Goal: Task Accomplishment & Management: Manage account settings

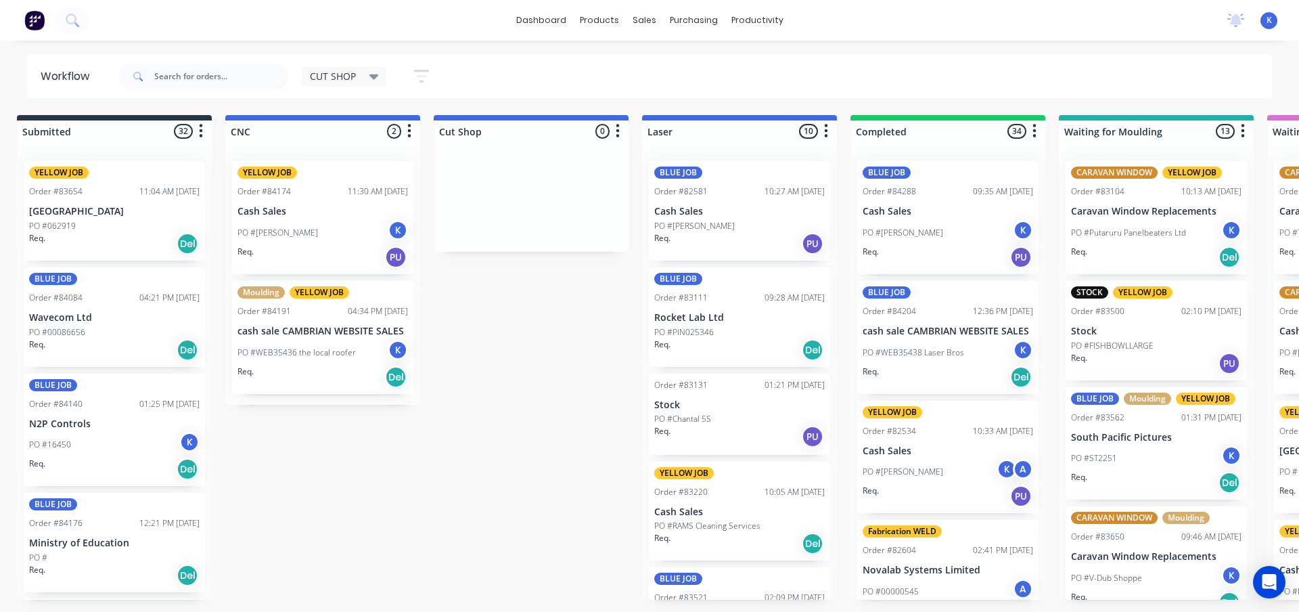
scroll to position [1407, 0]
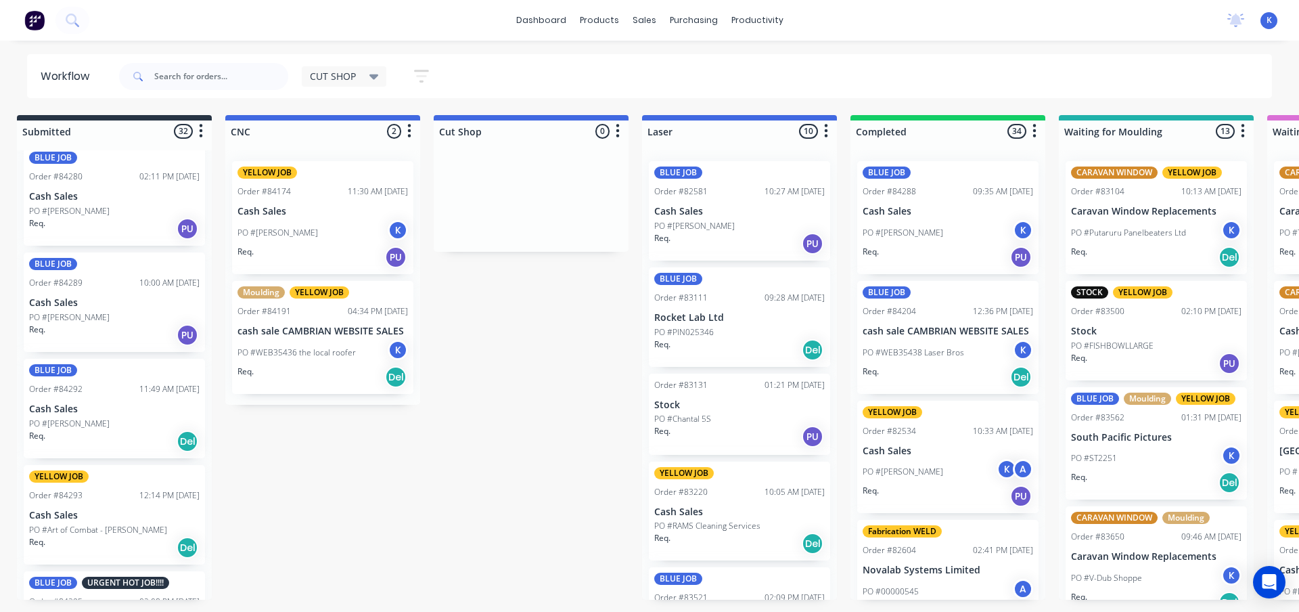
click at [86, 317] on div "PO #[PERSON_NAME]" at bounding box center [114, 317] width 171 height 12
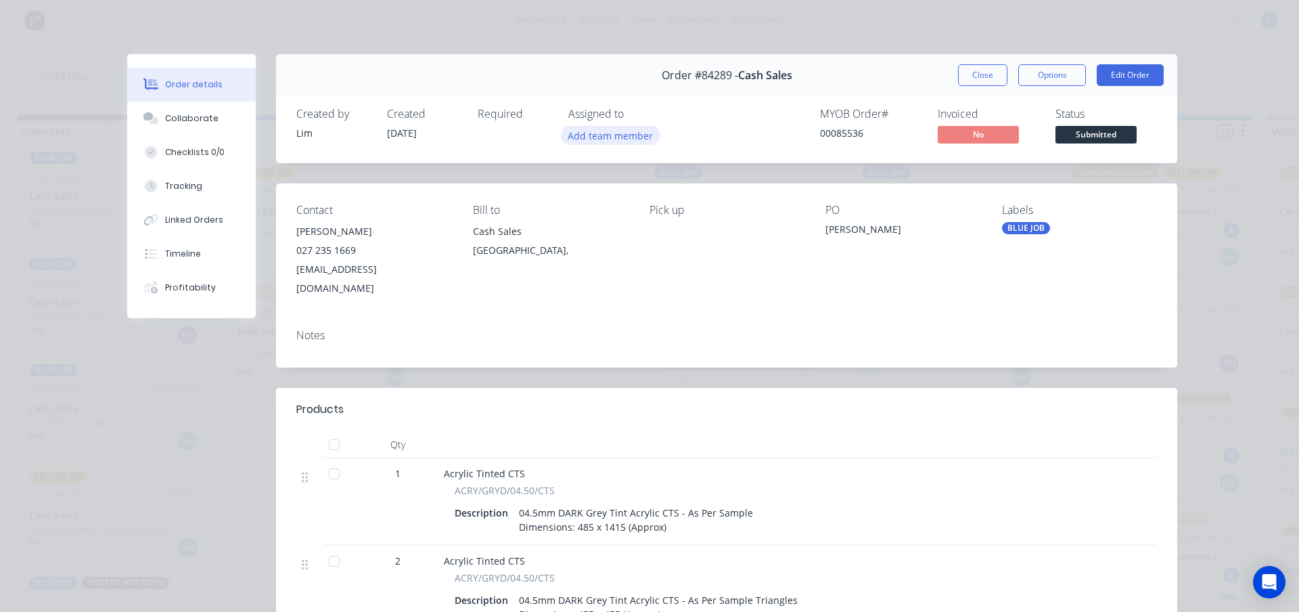
click at [607, 136] on button "Add team member" at bounding box center [610, 135] width 99 height 18
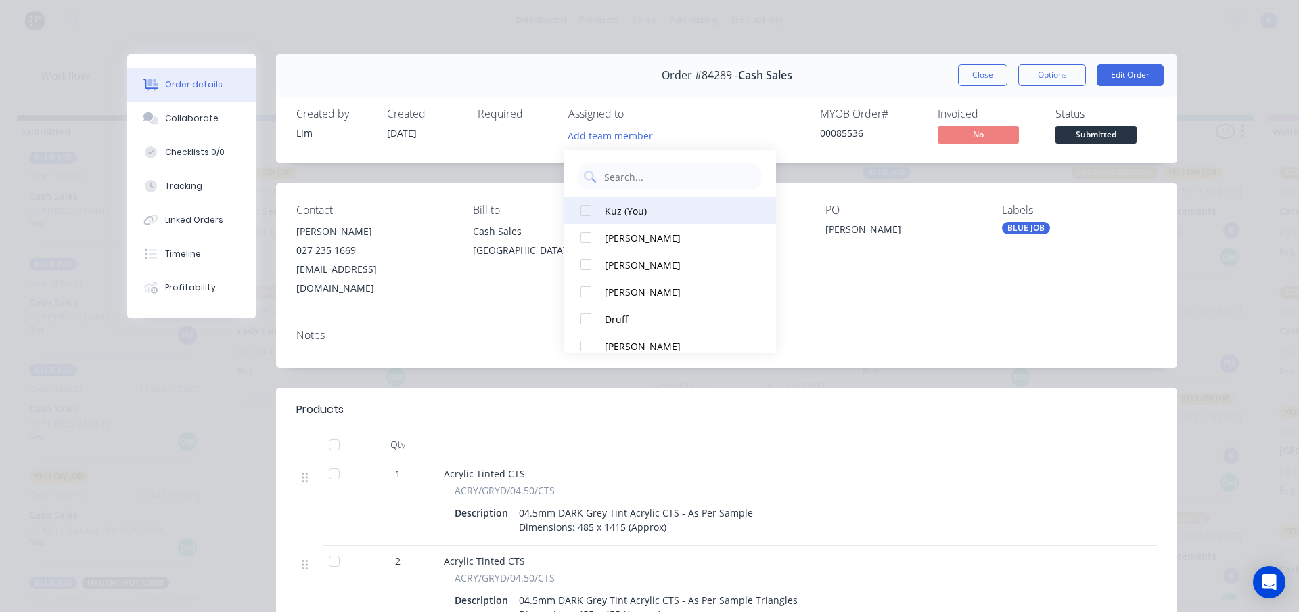
click at [606, 209] on div "Kuz (You)" at bounding box center [676, 211] width 143 height 14
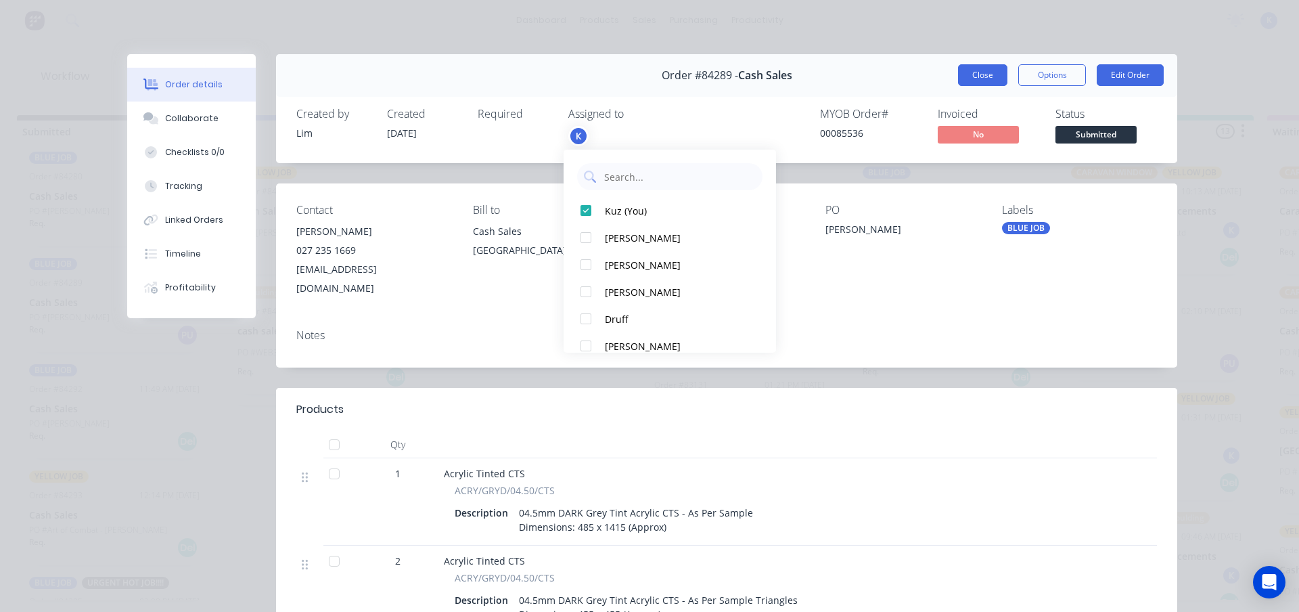
drag, startPoint x: 962, startPoint y: 68, endPoint x: 947, endPoint y: 70, distance: 15.0
click at [962, 68] on button "Close" at bounding box center [982, 75] width 49 height 22
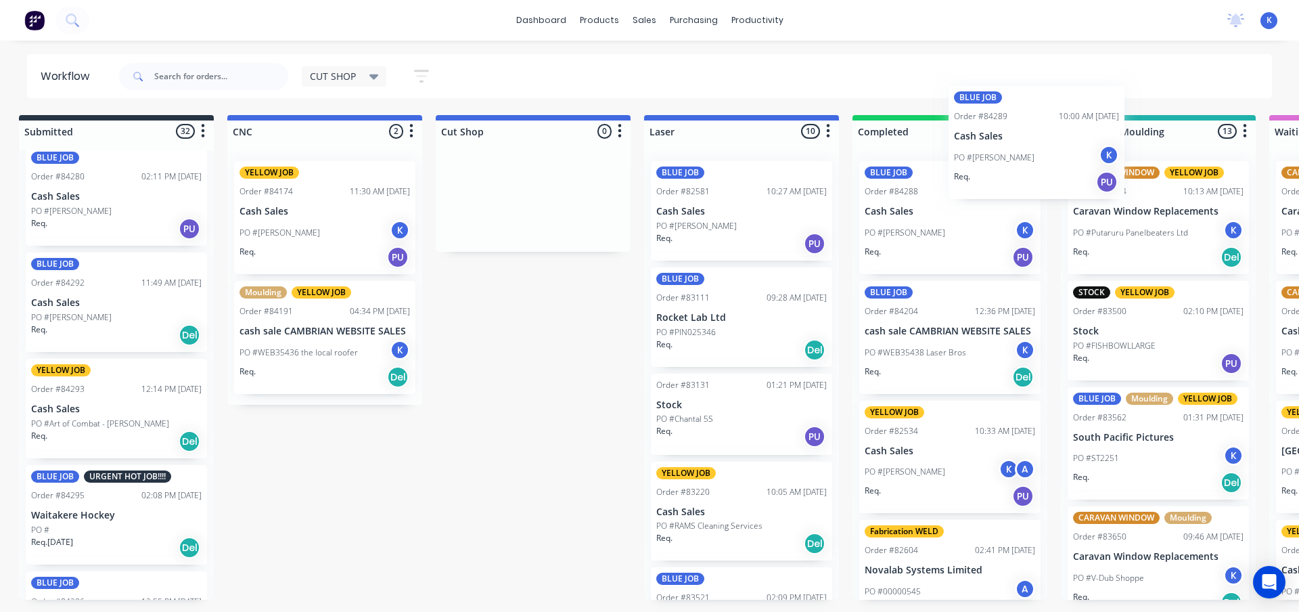
scroll to position [0, 12]
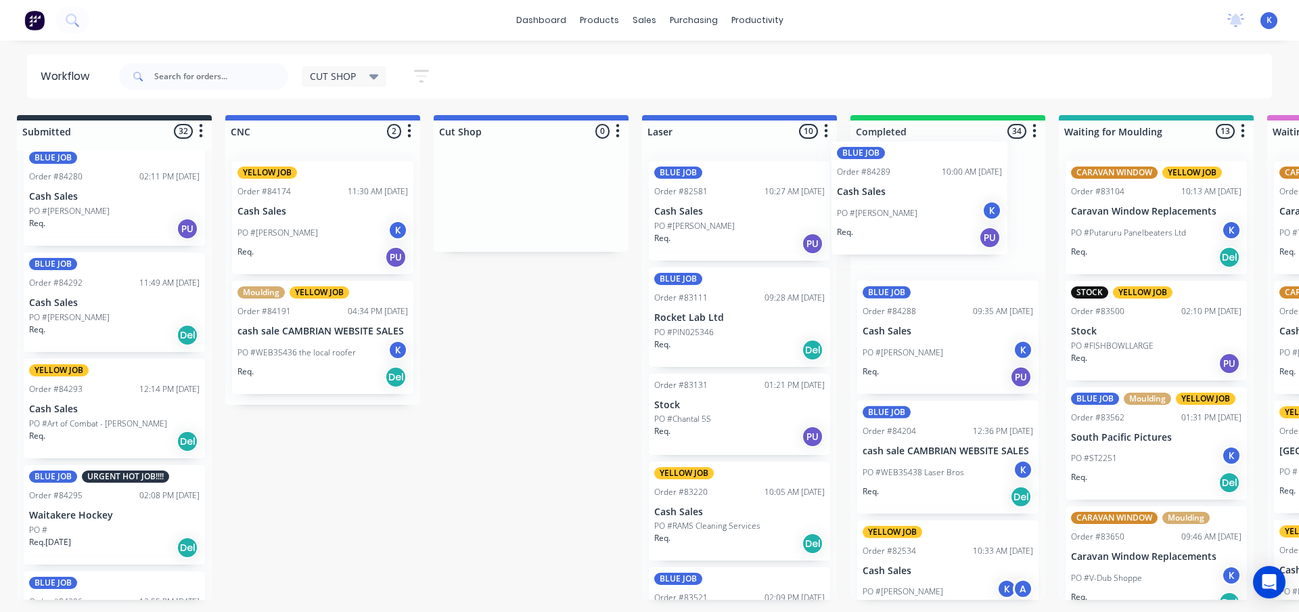
drag, startPoint x: 86, startPoint y: 321, endPoint x: 874, endPoint y: 196, distance: 797.5
click at [64, 413] on p "Cash Sales" at bounding box center [114, 409] width 171 height 12
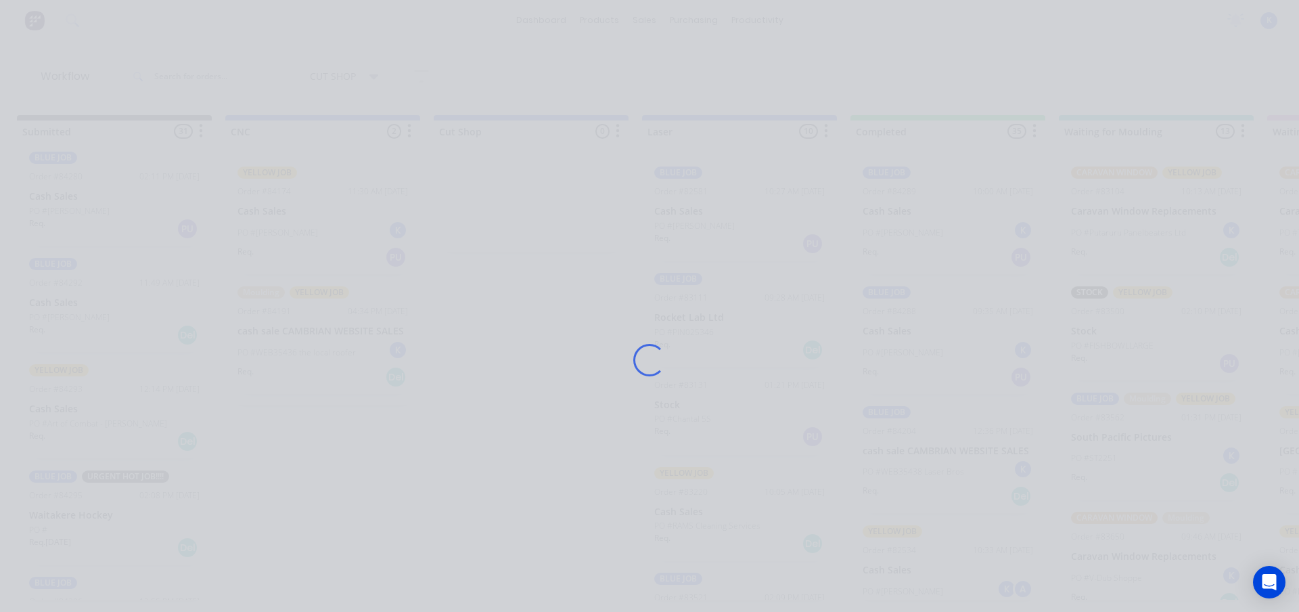
click at [64, 413] on div "Loading..." at bounding box center [649, 306] width 1299 height 612
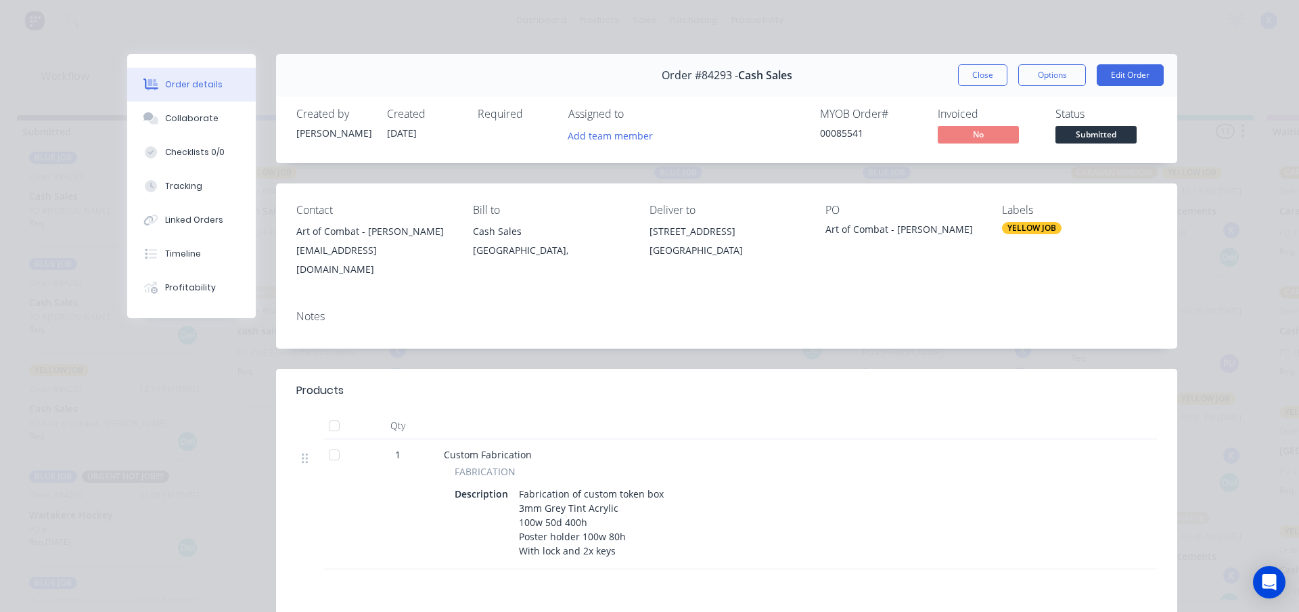
click at [974, 75] on button "Close" at bounding box center [982, 75] width 49 height 22
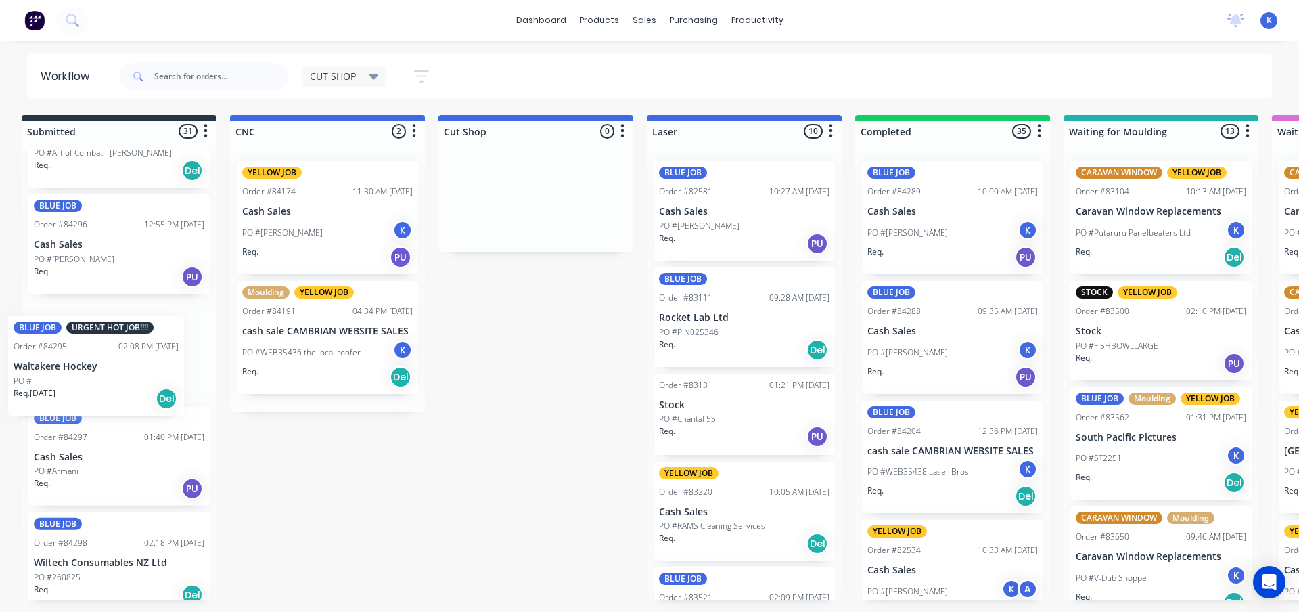
scroll to position [0, 0]
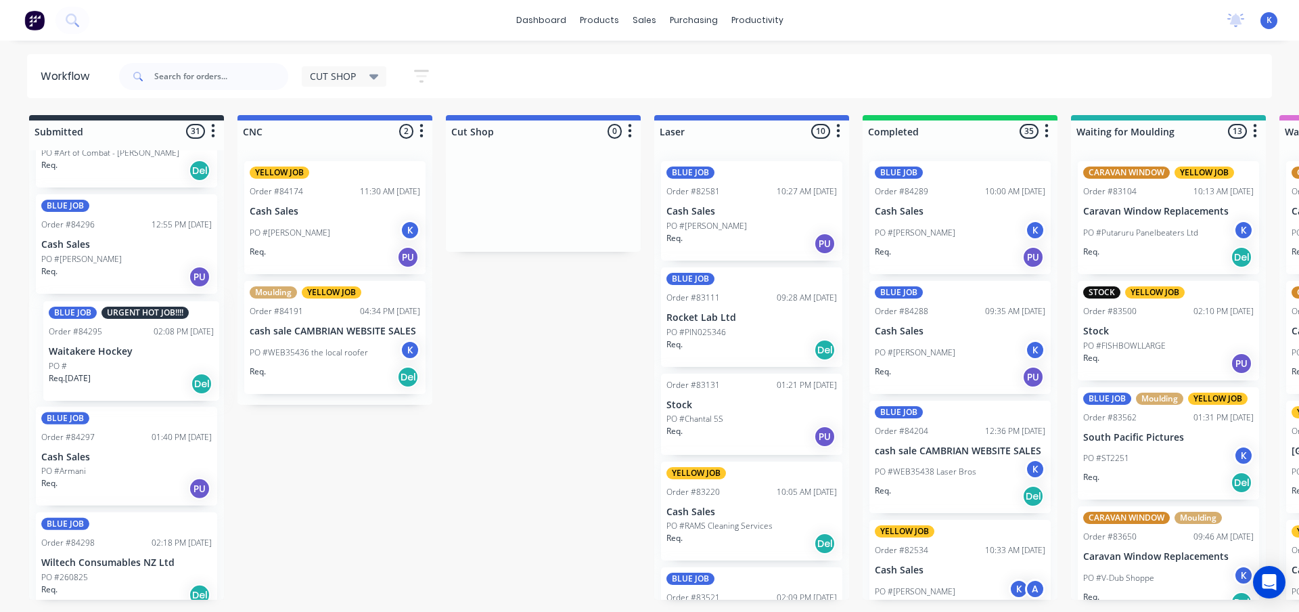
drag, startPoint x: 55, startPoint y: 250, endPoint x: 87, endPoint y: 360, distance: 114.1
click at [87, 360] on div "YELLOW JOB Order #83654 11:04 AM [DATE] [GEOGRAPHIC_DATA] #062919 Req. Del BLUE…" at bounding box center [126, 374] width 195 height 449
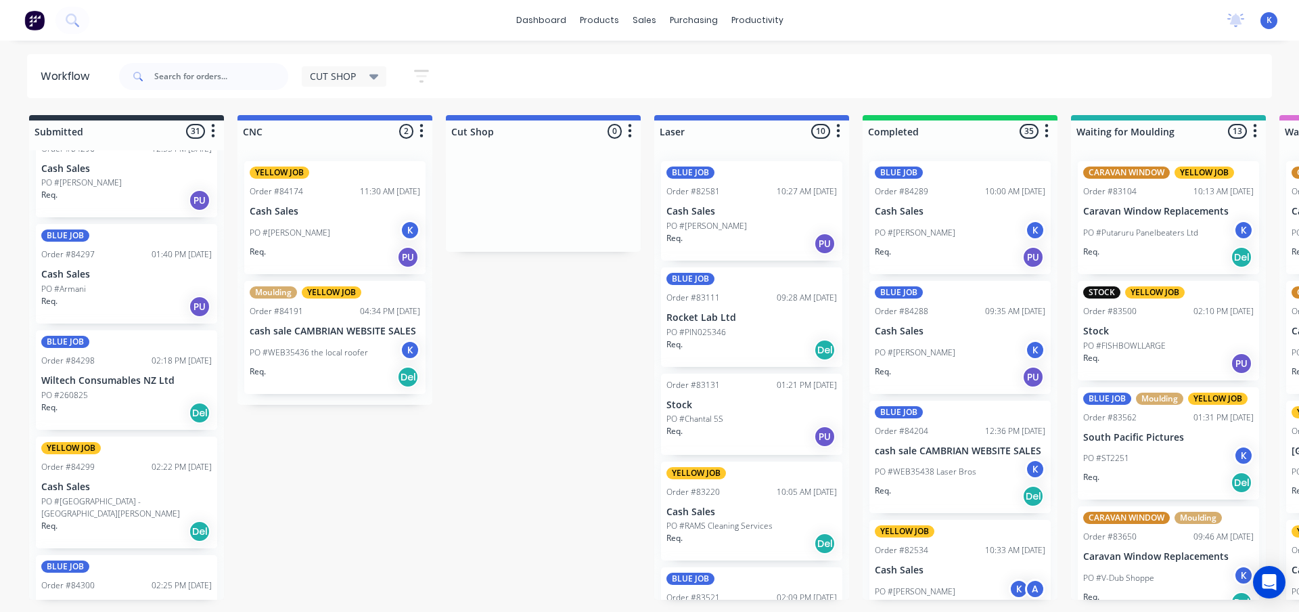
scroll to position [1949, 0]
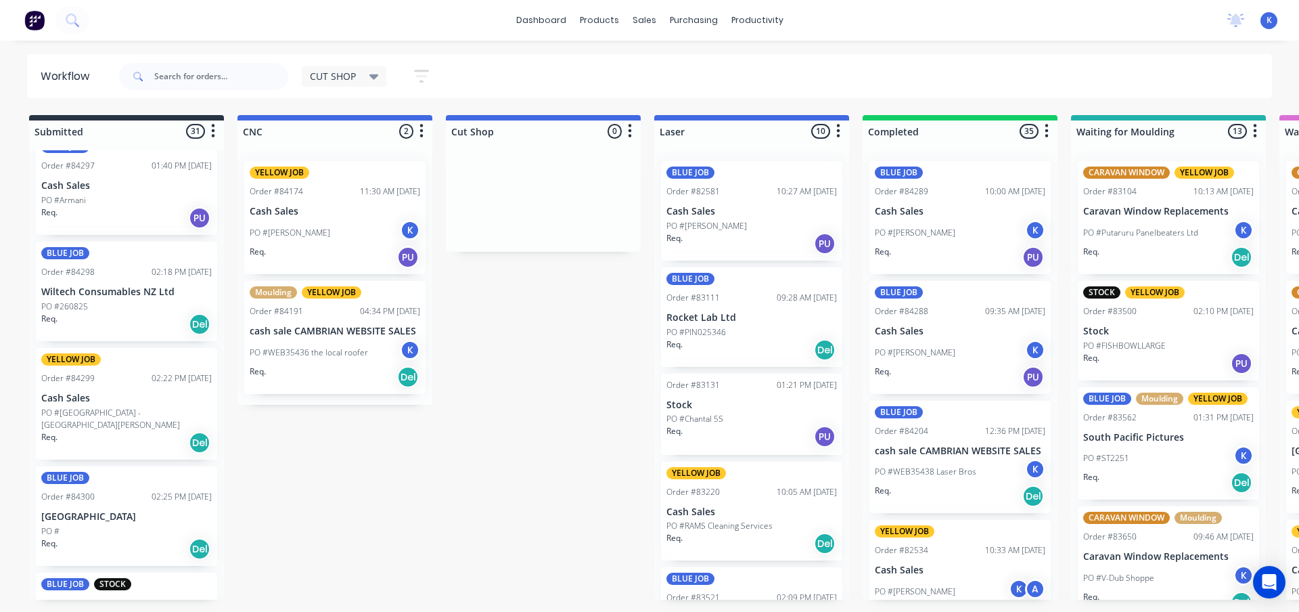
click at [102, 292] on p "Wiltech Consumables NZ Ltd" at bounding box center [126, 292] width 171 height 12
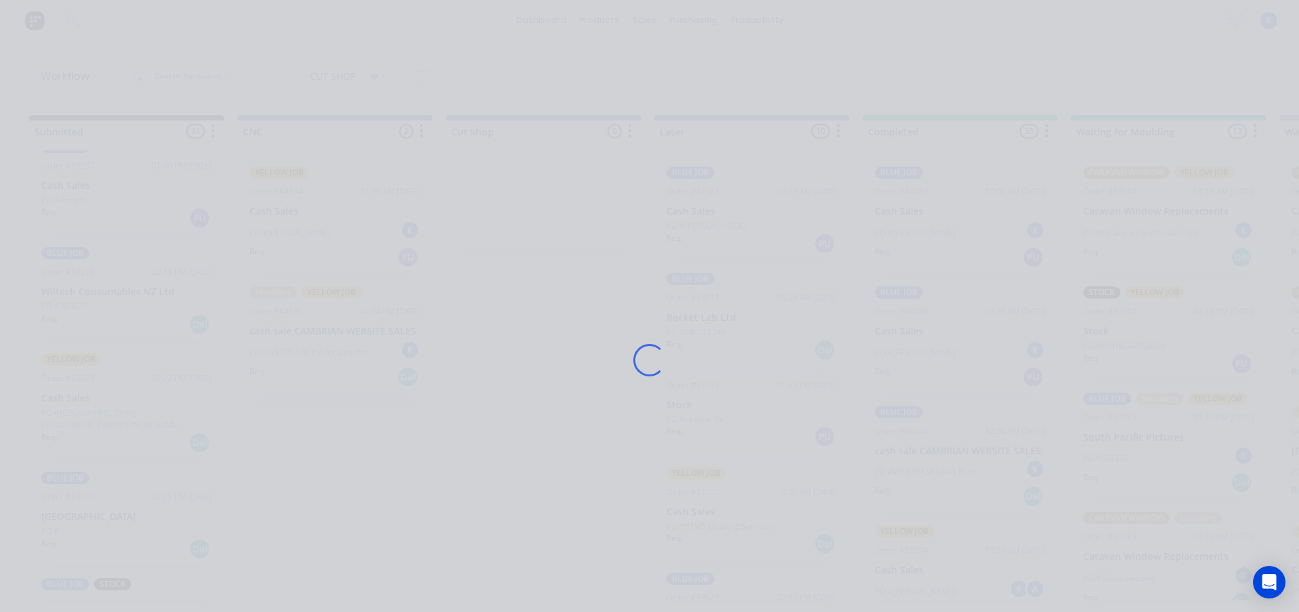
click at [102, 292] on div "Loading..." at bounding box center [649, 306] width 1299 height 612
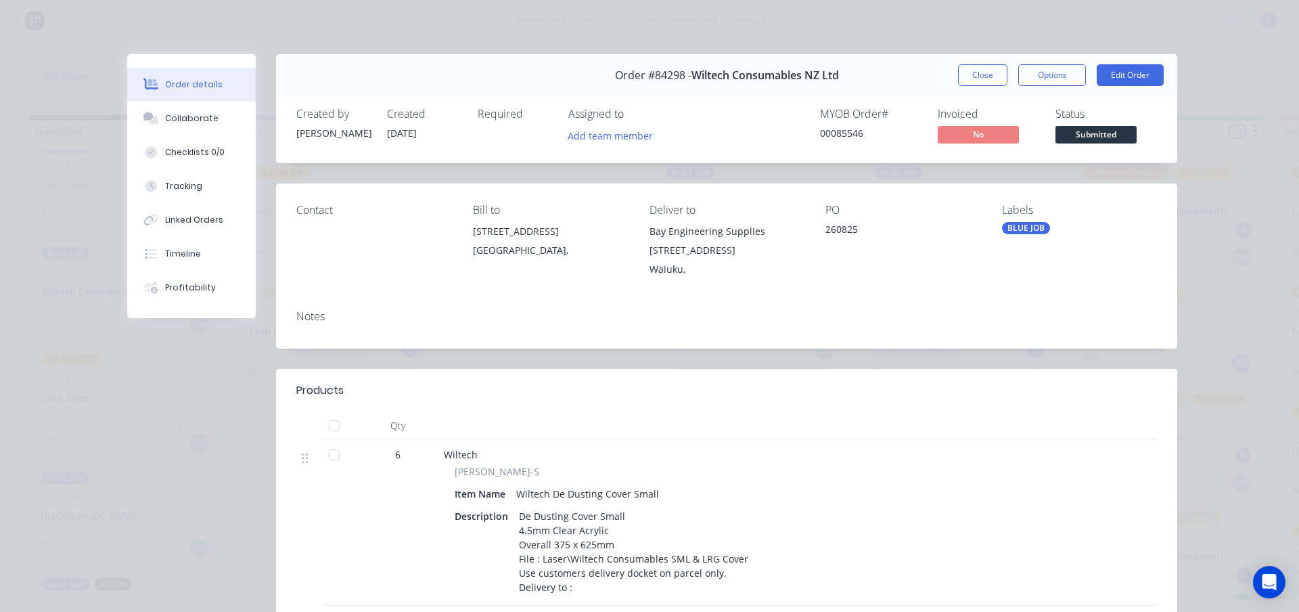
drag, startPoint x: 966, startPoint y: 78, endPoint x: 951, endPoint y: 85, distance: 16.1
click at [959, 81] on button "Close" at bounding box center [982, 75] width 49 height 22
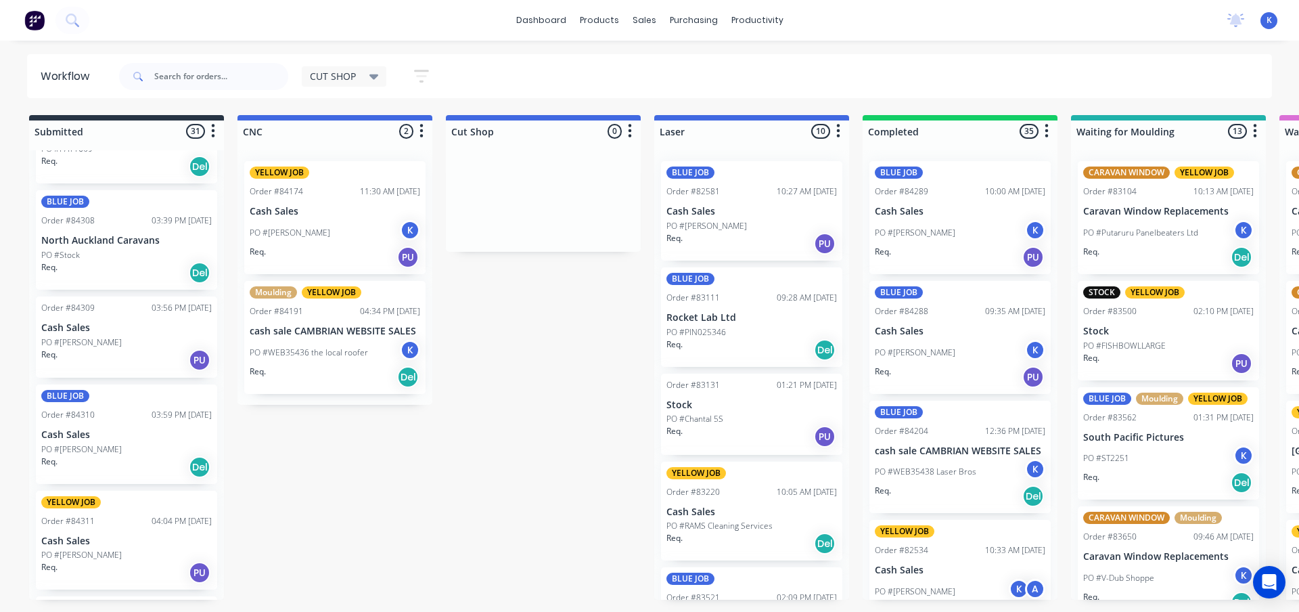
scroll to position [2626, 0]
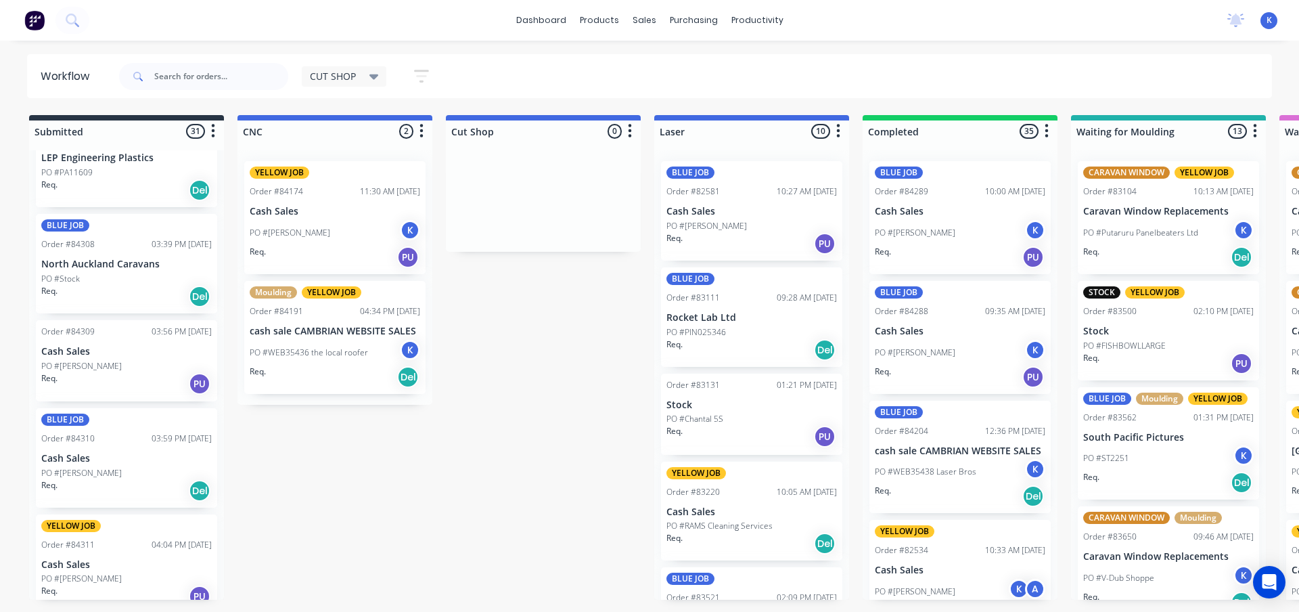
click at [86, 360] on p "PO #[PERSON_NAME]" at bounding box center [81, 366] width 81 height 12
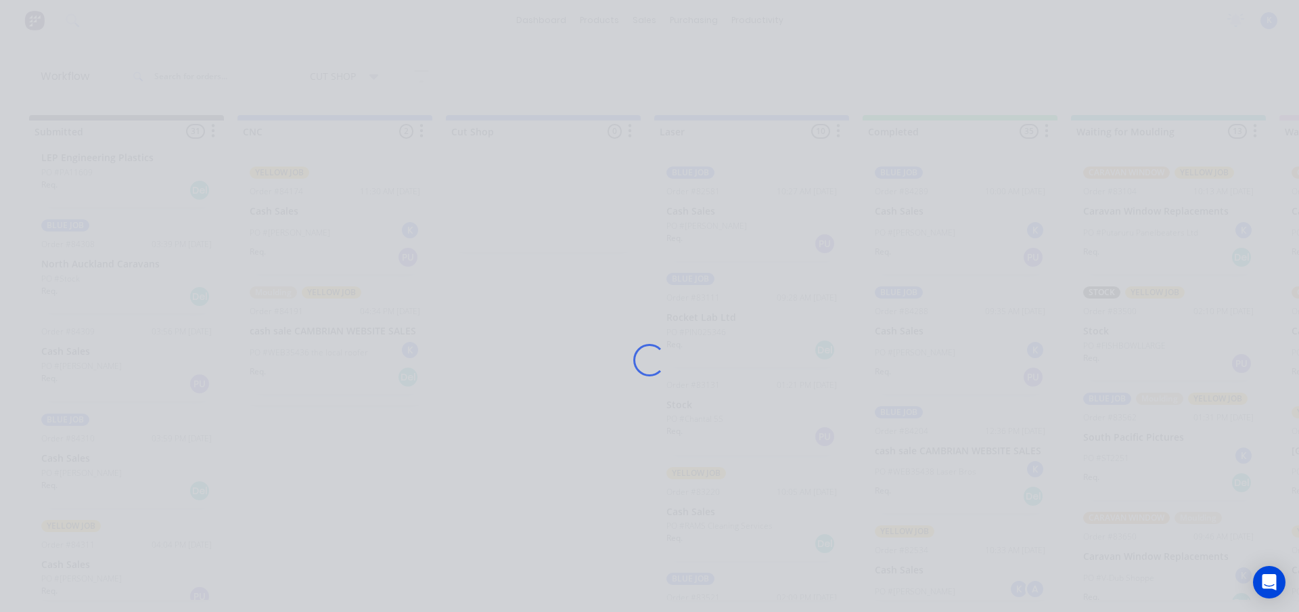
click at [86, 348] on div "Loading..." at bounding box center [649, 306] width 1299 height 612
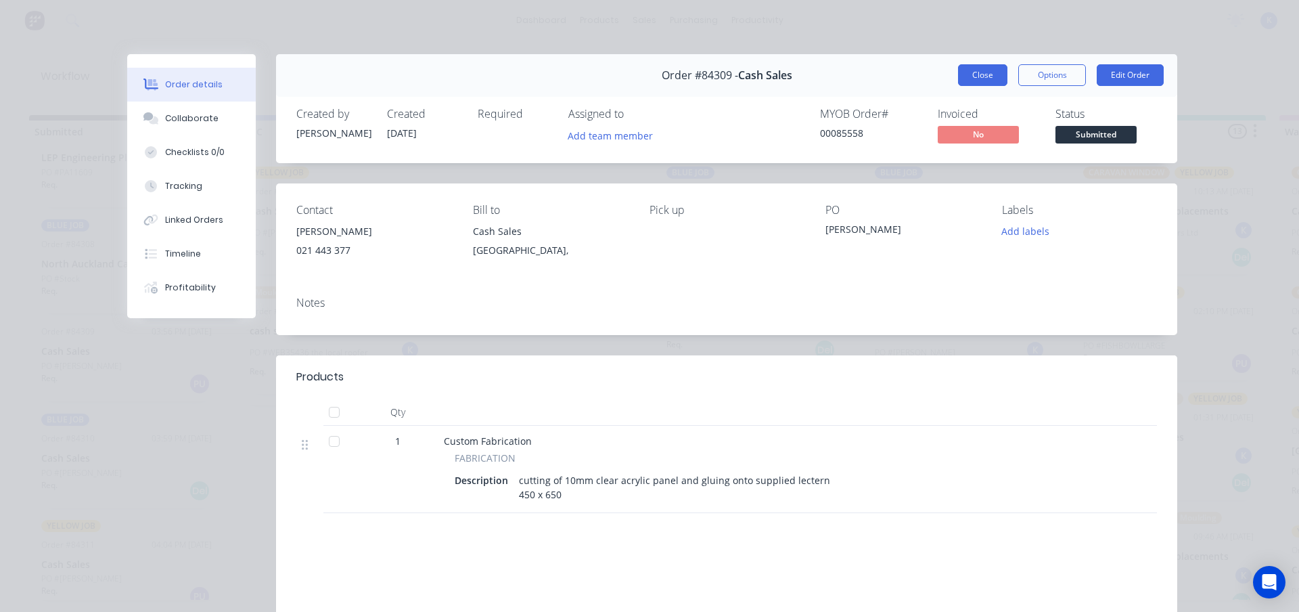
click at [980, 76] on button "Close" at bounding box center [982, 75] width 49 height 22
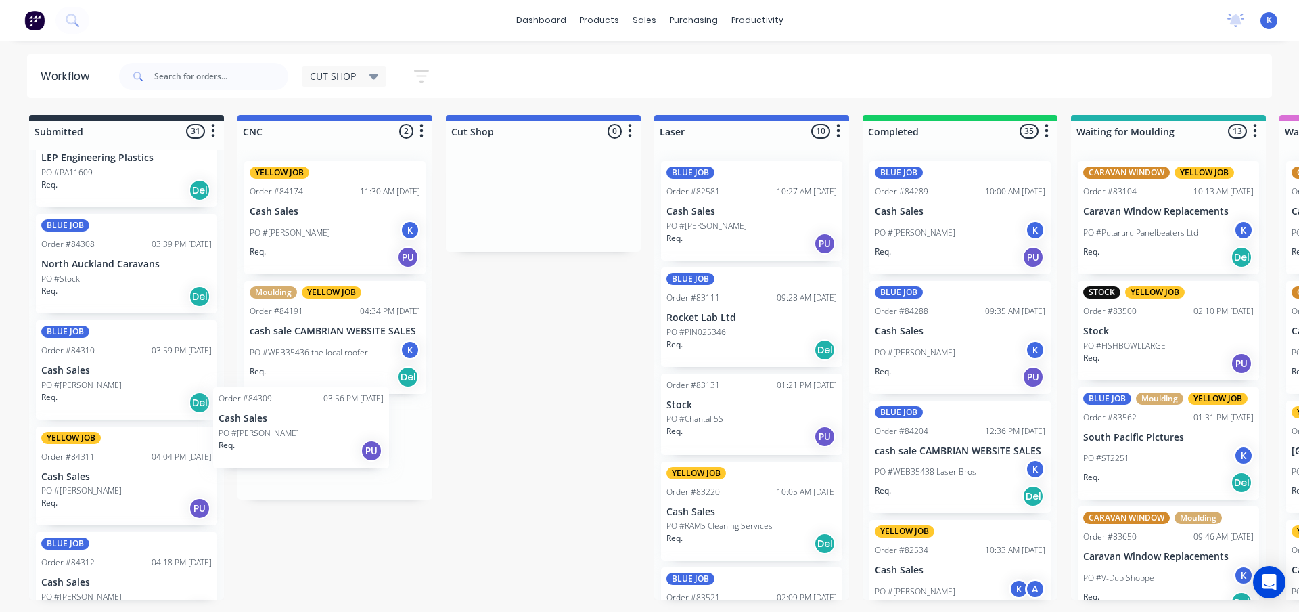
drag, startPoint x: 78, startPoint y: 351, endPoint x: 260, endPoint y: 431, distance: 198.4
click at [296, 443] on div "PO #[PERSON_NAME]" at bounding box center [335, 446] width 171 height 12
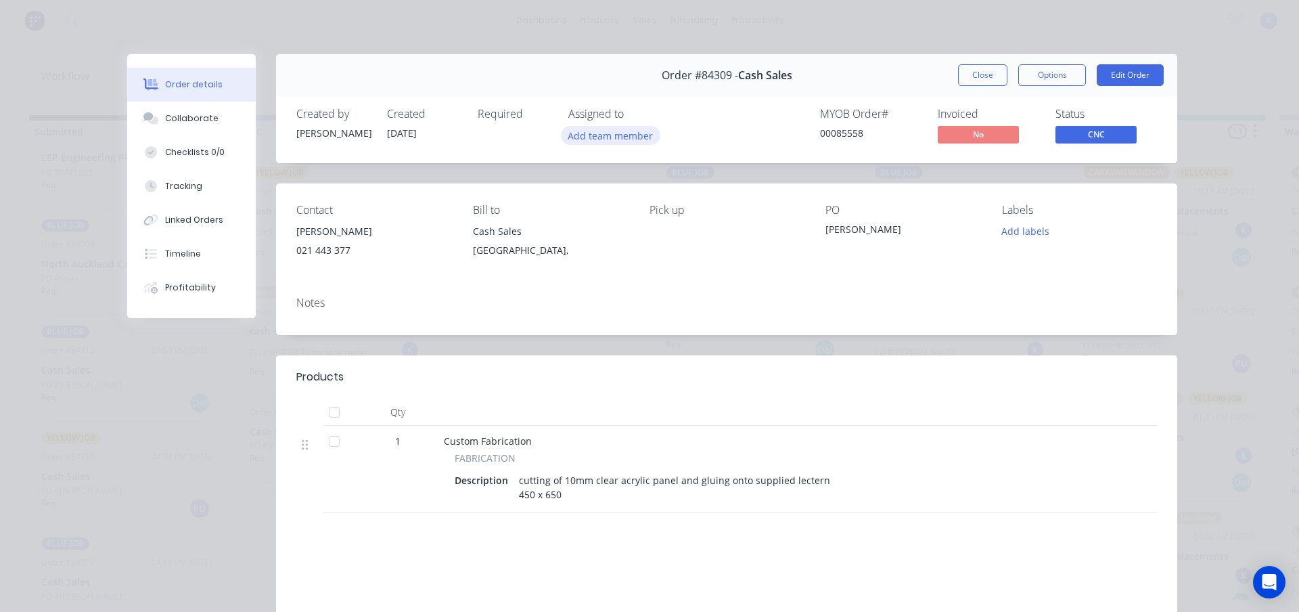
click at [594, 138] on button "Add team member" at bounding box center [610, 135] width 99 height 18
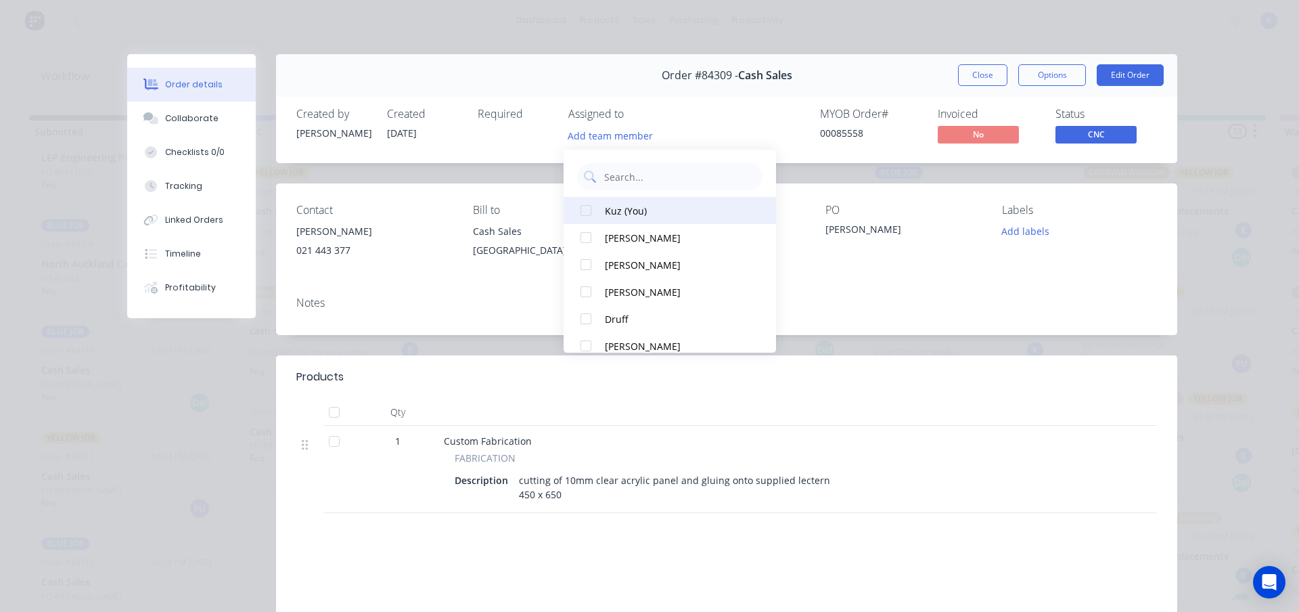
click at [589, 208] on div at bounding box center [585, 210] width 27 height 27
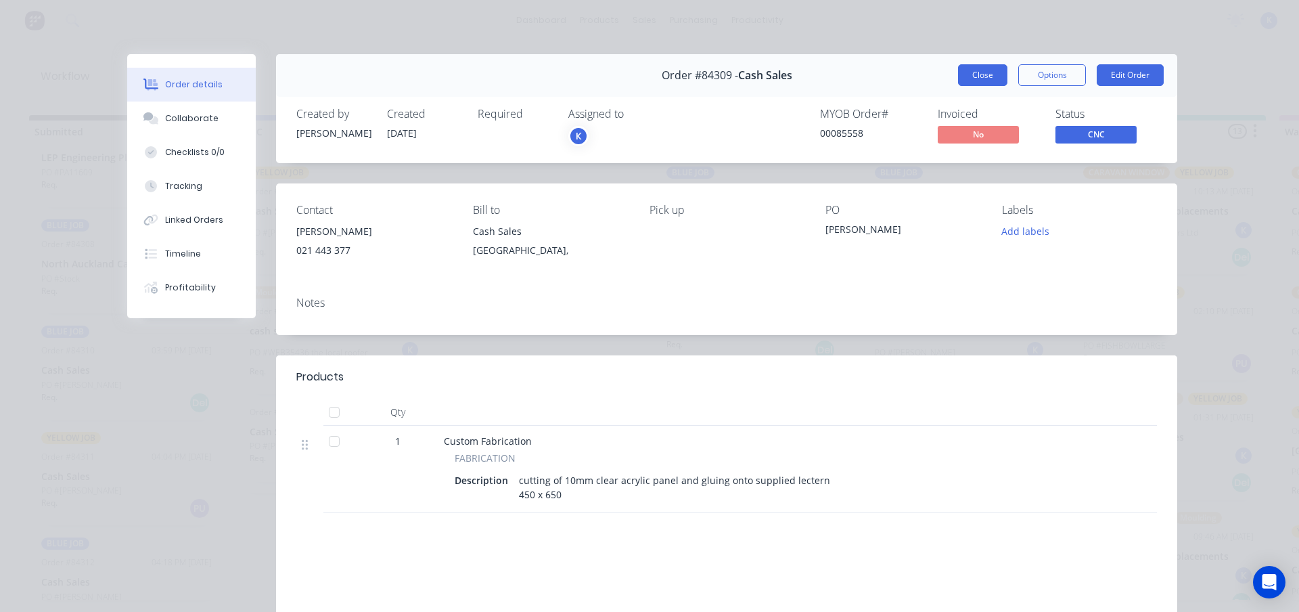
drag, startPoint x: 962, startPoint y: 74, endPoint x: 955, endPoint y: 79, distance: 8.3
click at [960, 74] on button "Close" at bounding box center [982, 75] width 49 height 22
